Goal: Information Seeking & Learning: Learn about a topic

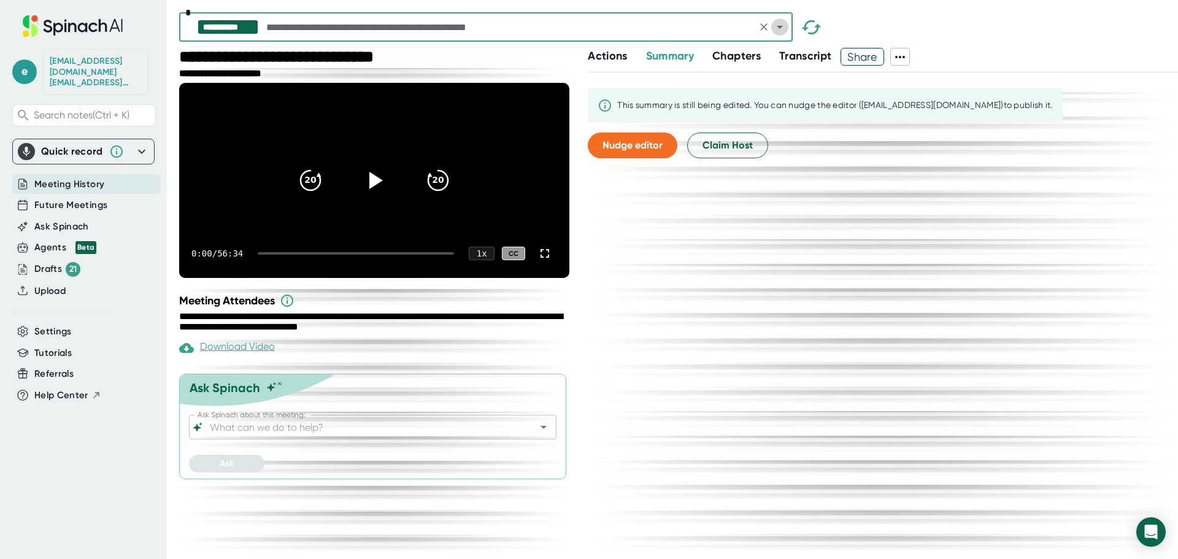
click at [777, 28] on icon "Open" at bounding box center [779, 27] width 15 height 15
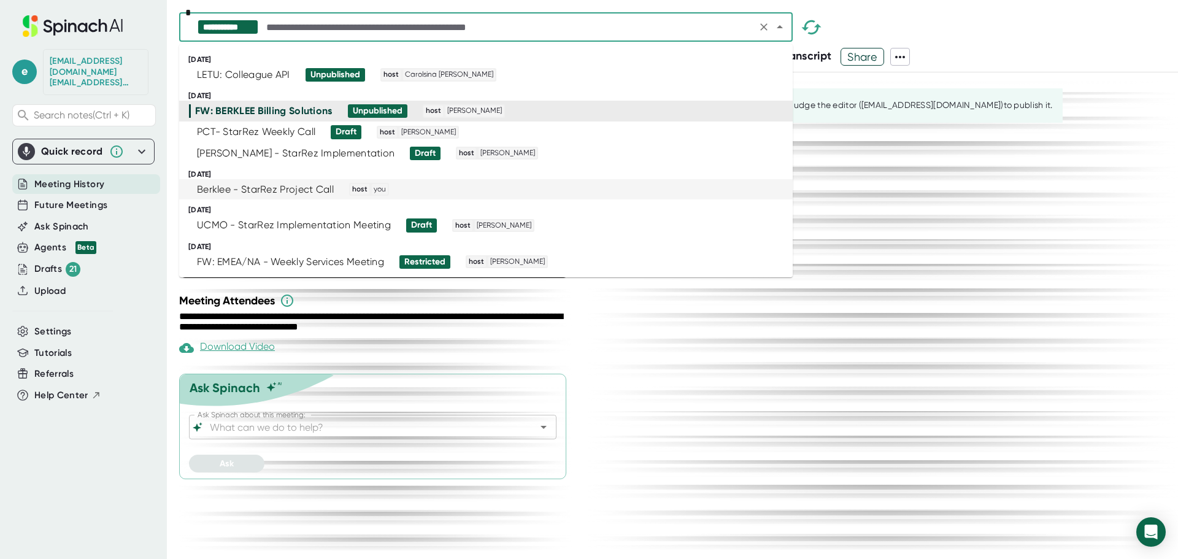
click at [286, 188] on div "Berklee - StarRez Project Call" at bounding box center [265, 189] width 137 height 12
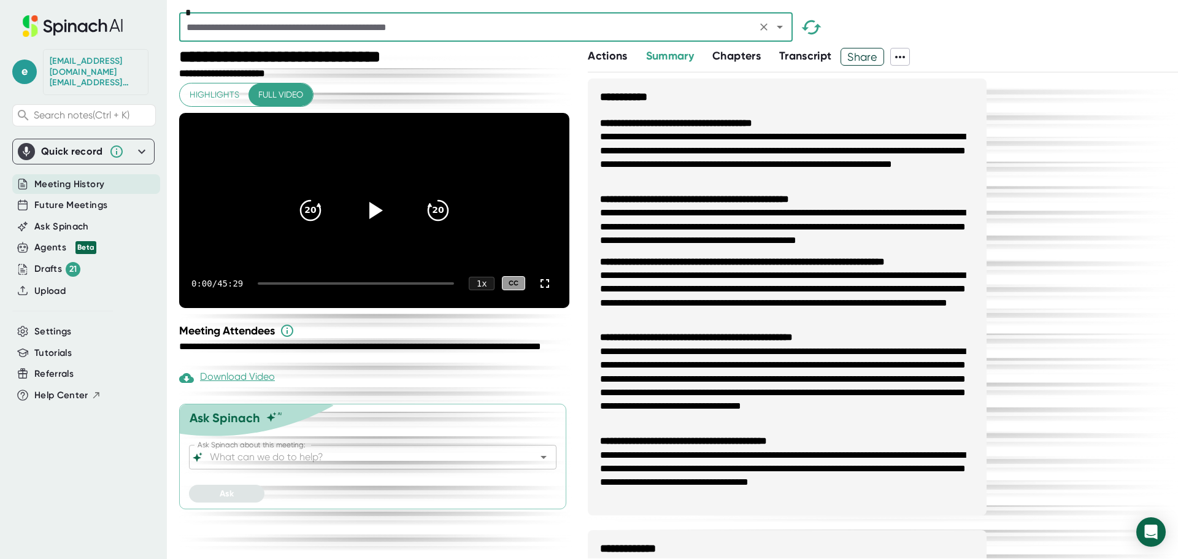
click at [775, 29] on icon "Open" at bounding box center [779, 27] width 15 height 15
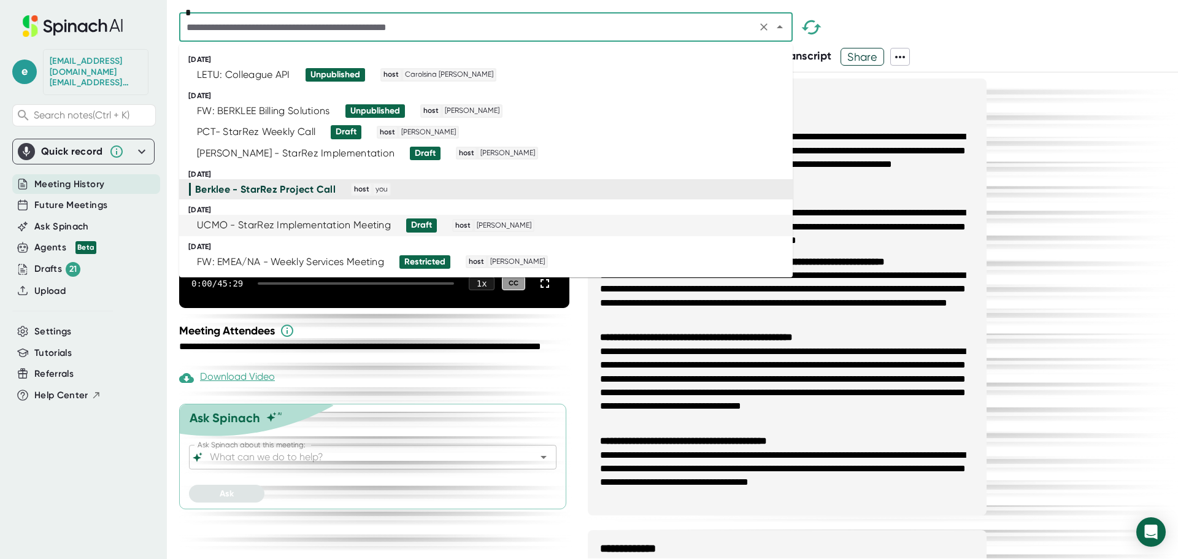
click at [262, 221] on div "UCMO - StarRez Implementation Meeting" at bounding box center [294, 225] width 194 height 12
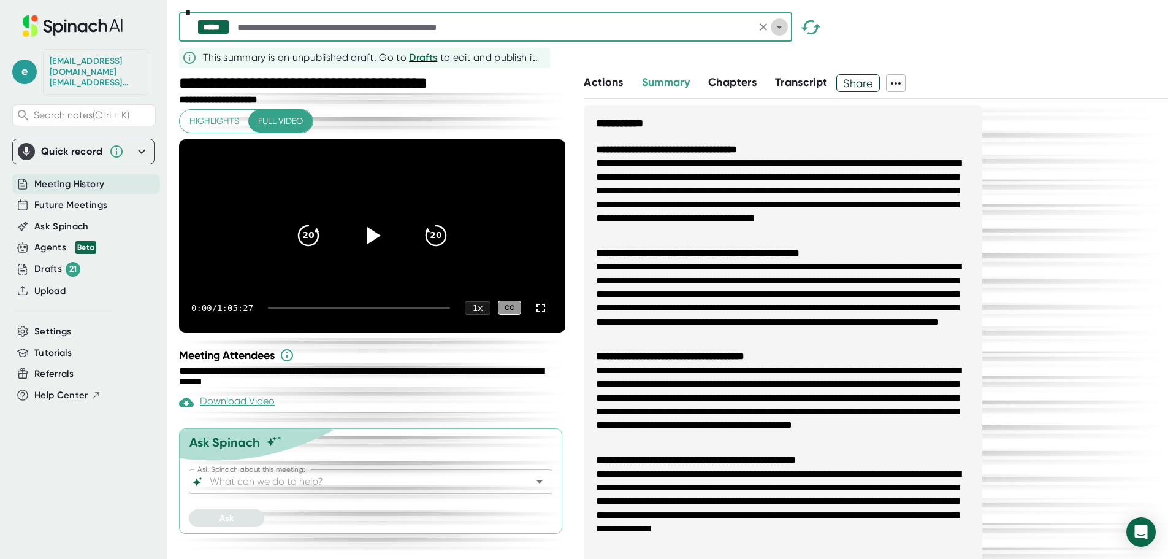
click at [783, 28] on icon "Open" at bounding box center [779, 27] width 15 height 15
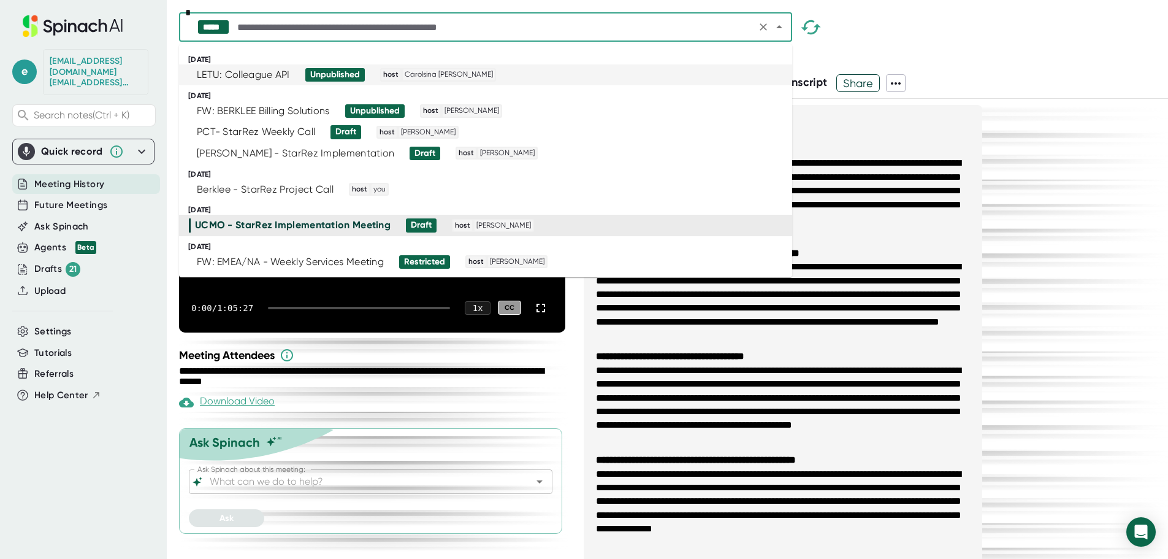
click at [778, 32] on icon "Close" at bounding box center [779, 27] width 15 height 15
